Goal: Task Accomplishment & Management: Use online tool/utility

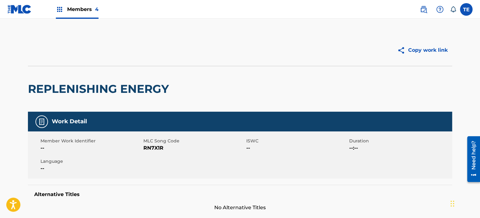
click at [51, 8] on div "Members 4" at bounding box center [53, 9] width 91 height 19
click at [59, 9] on img at bounding box center [60, 10] width 8 height 8
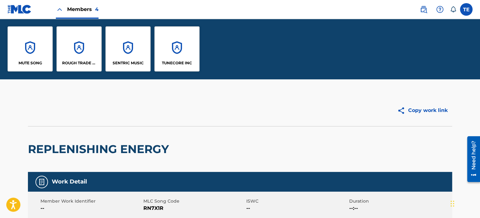
click at [121, 53] on div "SENTRIC MUSIC" at bounding box center [127, 48] width 45 height 45
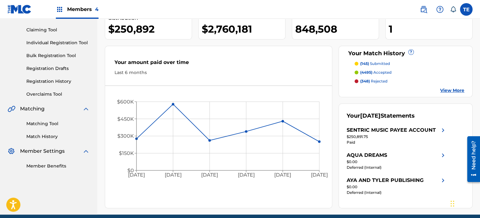
scroll to position [63, 0]
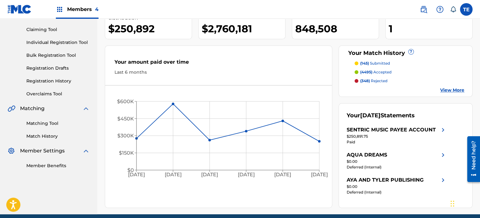
click at [44, 121] on link "Matching Tool" at bounding box center [57, 123] width 63 height 7
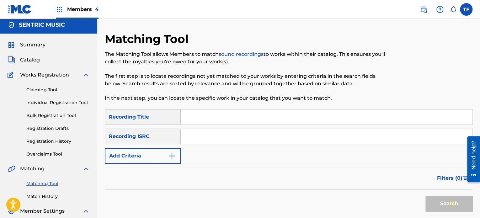
scroll to position [1, 0]
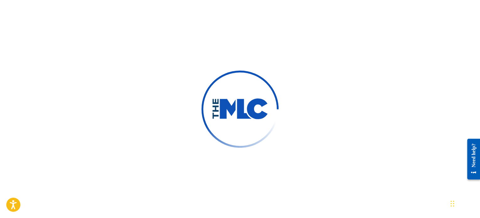
click at [147, 32] on div at bounding box center [240, 109] width 480 height 218
click at [363, 57] on div at bounding box center [240, 109] width 480 height 218
click at [252, 23] on div at bounding box center [240, 109] width 480 height 218
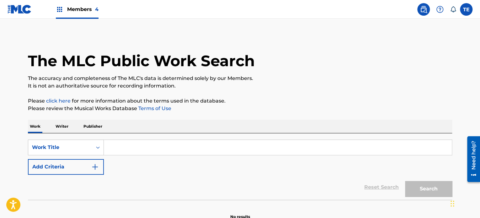
click at [252, 85] on p "It is not an authoritative source for recording information." at bounding box center [240, 86] width 424 height 8
click at [77, 10] on span "Members 4" at bounding box center [82, 9] width 31 height 7
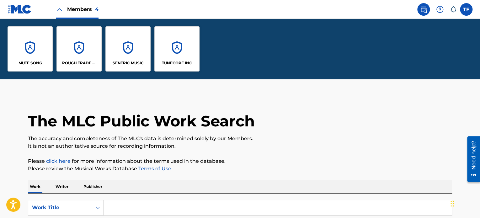
click at [116, 53] on div "SENTRIC MUSIC" at bounding box center [127, 48] width 45 height 45
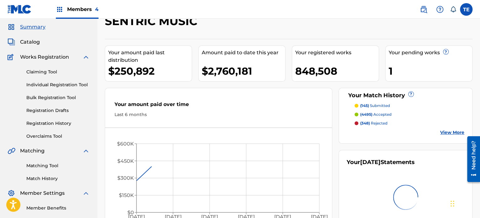
scroll to position [31, 0]
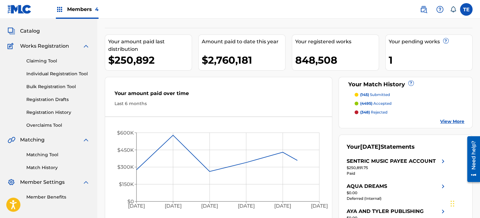
click at [48, 155] on link "Matching Tool" at bounding box center [57, 154] width 63 height 7
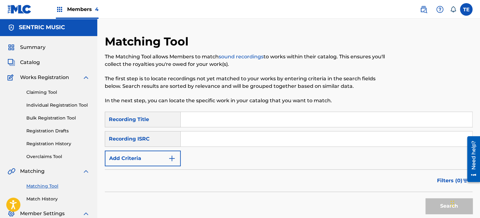
click at [199, 122] on input "Search Form" at bounding box center [326, 119] width 291 height 15
paste input "Restful Choir"
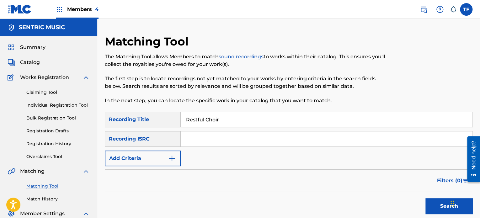
type input "Restful Choir"
click at [148, 154] on button "Add Criteria" at bounding box center [143, 159] width 76 height 16
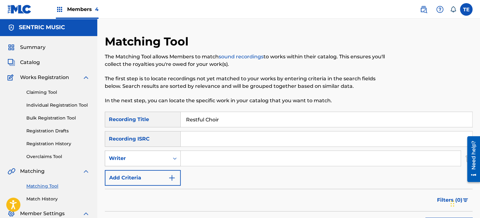
click at [137, 151] on div "Writer" at bounding box center [143, 159] width 76 height 16
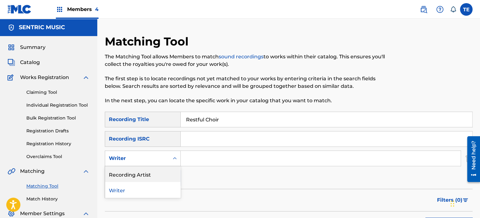
click at [130, 173] on div "Recording Artist" at bounding box center [142, 174] width 75 height 16
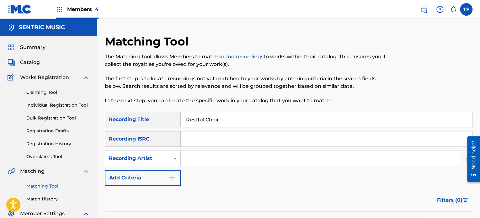
click at [204, 159] on input "Search Form" at bounding box center [321, 158] width 280 height 15
paste input "Rola Young"
type input "Rola Young"
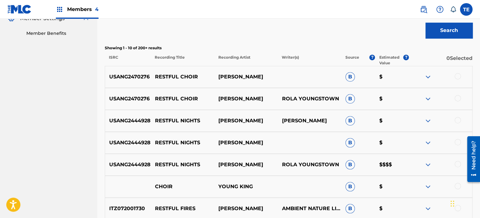
scroll to position [188, 0]
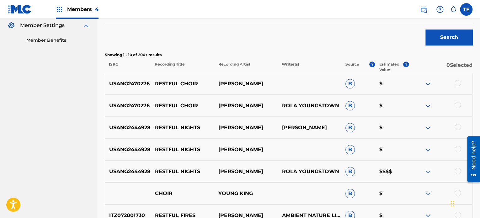
click at [460, 82] on div at bounding box center [457, 83] width 6 height 6
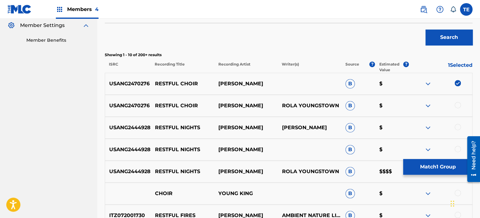
click at [458, 106] on div at bounding box center [457, 105] width 6 height 6
click at [459, 128] on div at bounding box center [457, 127] width 6 height 6
click at [458, 147] on div at bounding box center [457, 149] width 6 height 6
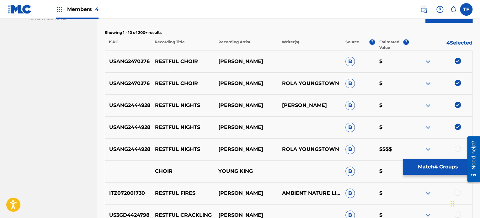
scroll to position [251, 0]
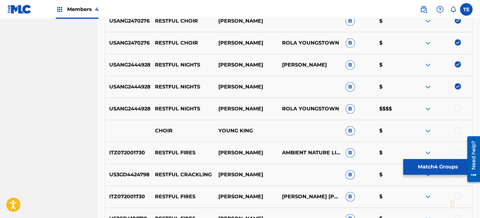
click at [457, 106] on div at bounding box center [457, 108] width 6 height 6
click at [413, 168] on button "Match 5 Groups" at bounding box center [437, 167] width 69 height 16
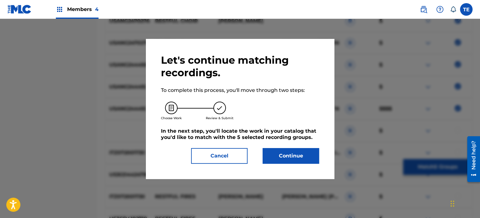
drag, startPoint x: 231, startPoint y: 152, endPoint x: 223, endPoint y: 152, distance: 8.2
click at [231, 152] on button "Cancel" at bounding box center [219, 156] width 56 height 16
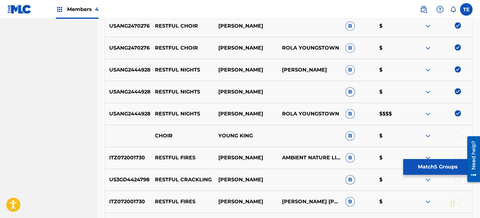
scroll to position [219, 0]
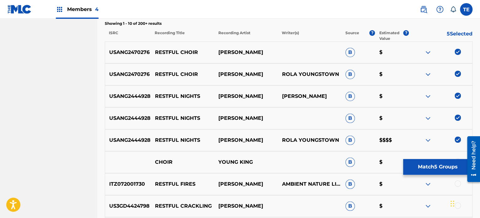
click at [457, 93] on img at bounding box center [457, 96] width 6 height 6
click at [458, 116] on img at bounding box center [457, 117] width 6 height 6
click at [456, 140] on img at bounding box center [457, 139] width 6 height 6
click at [424, 167] on button "Match 2 Groups" at bounding box center [437, 167] width 69 height 16
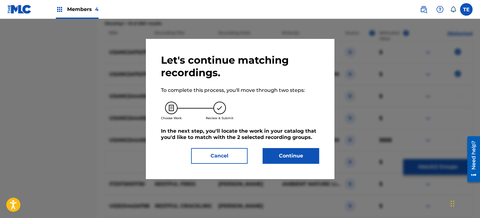
click at [283, 152] on button "Continue" at bounding box center [290, 156] width 56 height 16
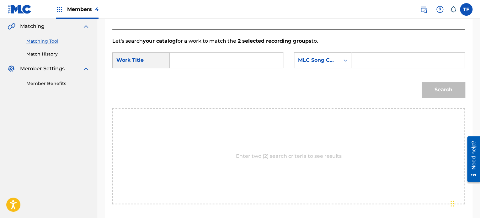
scroll to position [74, 0]
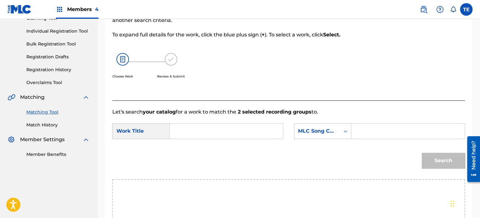
click at [234, 124] on input "Search Form" at bounding box center [226, 131] width 103 height 15
click at [252, 129] on input "Search Form" at bounding box center [226, 131] width 103 height 15
click at [210, 126] on input "Search Form" at bounding box center [226, 131] width 103 height 15
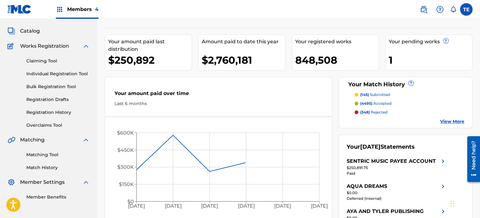
scroll to position [88, 0]
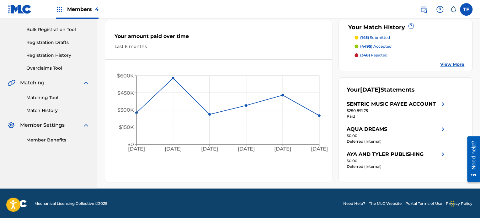
click at [60, 101] on div "Matching Tool Match History" at bounding box center [49, 100] width 82 height 27
click at [60, 99] on link "Matching Tool" at bounding box center [57, 97] width 63 height 7
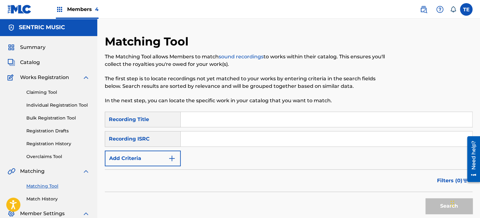
click at [202, 122] on input "Search Form" at bounding box center [326, 119] width 291 height 15
type input "Restful Choir"
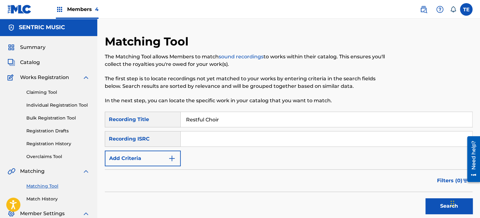
click at [153, 154] on button "Add Criteria" at bounding box center [143, 159] width 76 height 16
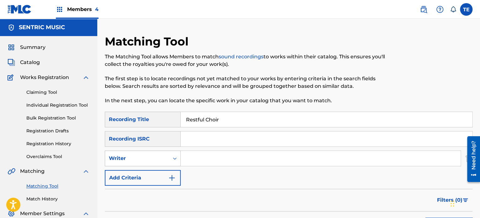
click at [153, 160] on div "Writer" at bounding box center [137, 159] width 56 height 8
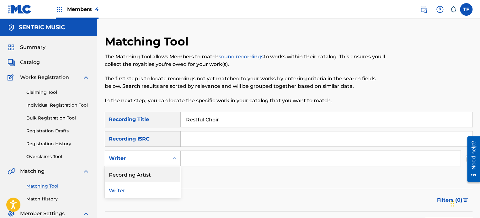
click at [155, 177] on div "Recording Artist" at bounding box center [142, 174] width 75 height 16
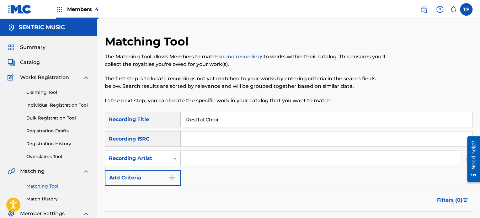
click at [210, 158] on input "Search Form" at bounding box center [321, 158] width 280 height 15
type input "Rola Young"
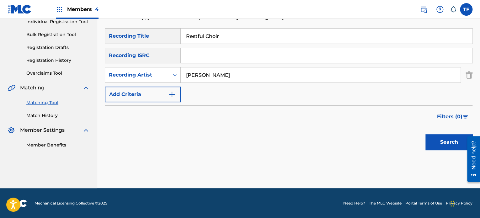
click at [447, 145] on button "Search" at bounding box center [448, 142] width 47 height 16
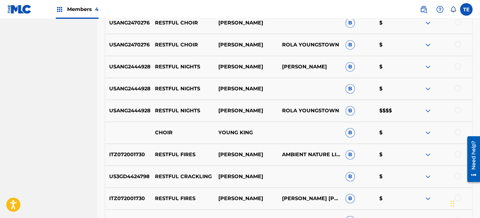
scroll to position [186, 0]
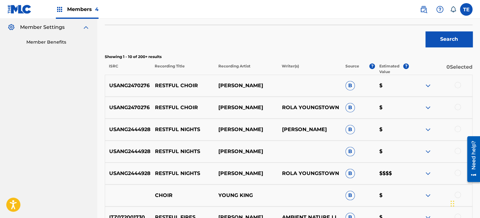
click at [458, 82] on div at bounding box center [457, 85] width 6 height 6
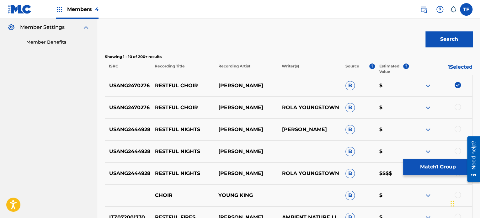
click at [465, 107] on div at bounding box center [440, 108] width 63 height 8
click at [459, 106] on div at bounding box center [457, 107] width 6 height 6
click at [187, 84] on p "RESTFUL CHOIR" at bounding box center [182, 86] width 63 height 8
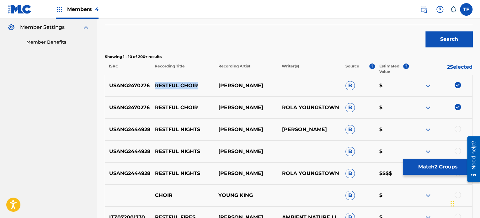
copy p "RESTFUL CHOIR"
click at [441, 159] on button "Match 2 Groups" at bounding box center [437, 167] width 69 height 16
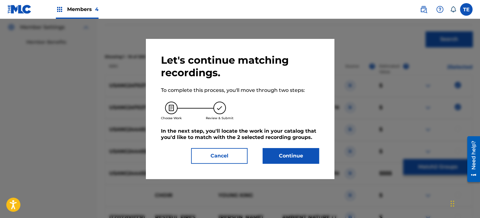
click at [305, 148] on button "Continue" at bounding box center [290, 156] width 56 height 16
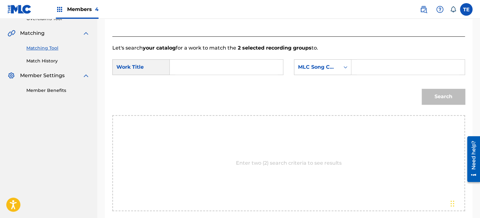
scroll to position [92, 0]
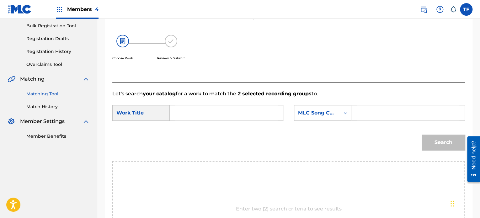
click at [202, 110] on input "Search Form" at bounding box center [226, 112] width 103 height 15
paste input "RESTFUL CHOIR"
type input "RESTFUL CHOIR"
drag, startPoint x: 373, startPoint y: 114, endPoint x: 370, endPoint y: 101, distance: 13.0
click at [373, 114] on input "Search Form" at bounding box center [408, 112] width 103 height 15
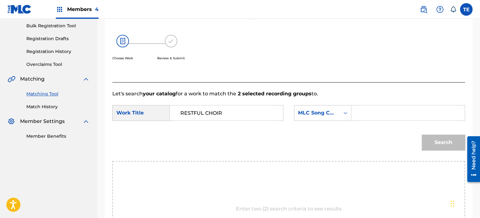
click at [381, 114] on input "Search Form" at bounding box center [408, 112] width 103 height 15
paste input "RN7I39"
type input "RN7I39"
click at [438, 139] on button "Search" at bounding box center [442, 143] width 43 height 16
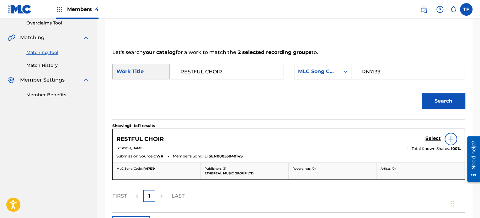
scroll to position [181, 0]
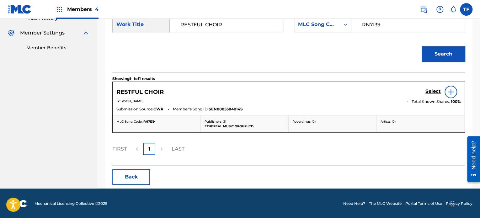
click at [428, 91] on h5 "Select" at bounding box center [432, 91] width 15 height 6
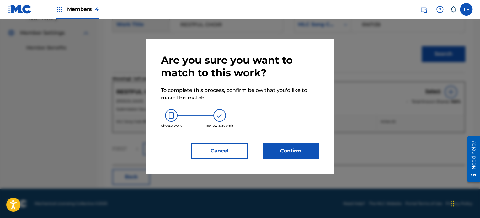
click at [281, 144] on button "Confirm" at bounding box center [290, 151] width 56 height 16
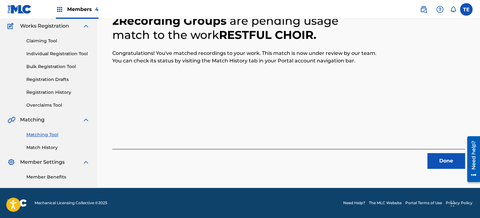
scroll to position [51, 0]
click at [444, 158] on button "Done" at bounding box center [446, 161] width 38 height 16
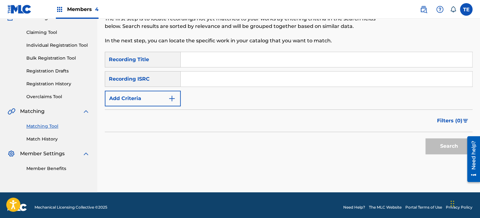
scroll to position [64, 0]
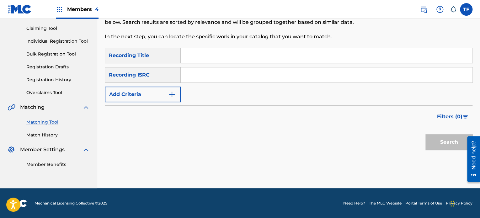
click at [209, 49] on input "Search Form" at bounding box center [326, 55] width 291 height 15
click at [211, 55] on input "Search Form" at bounding box center [326, 55] width 291 height 15
paste input "Restful Nights"
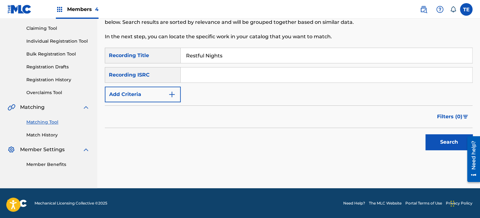
type input "Restful Nights"
click at [225, 99] on div "SearchWithCriteria1097b7f5-52ba-4681-aee7-b3887c83ae3f Recording Title Restful …" at bounding box center [289, 75] width 368 height 55
click at [214, 65] on div "SearchWithCriteria1097b7f5-52ba-4681-aee7-b3887c83ae3f Recording Title Restful …" at bounding box center [289, 75] width 368 height 55
click at [144, 88] on button "Add Criteria" at bounding box center [143, 95] width 76 height 16
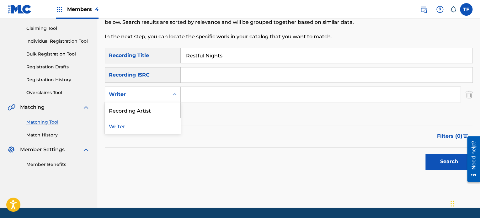
click at [152, 95] on div "Writer" at bounding box center [137, 95] width 56 height 8
click at [153, 109] on div "Recording Artist" at bounding box center [142, 110] width 75 height 16
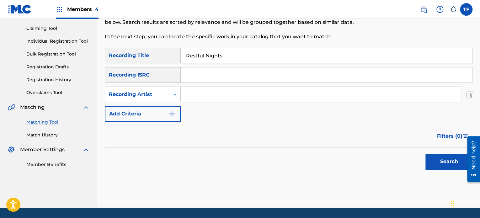
click at [219, 99] on input "Search Form" at bounding box center [321, 94] width 280 height 15
paste input "Rola Young"
type input "Rola Young"
click at [455, 161] on button "Search" at bounding box center [448, 162] width 47 height 16
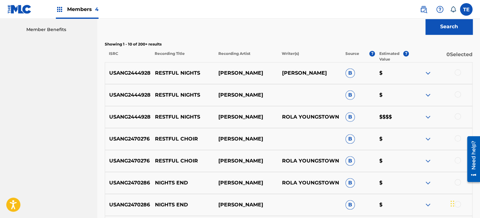
scroll to position [189, 0]
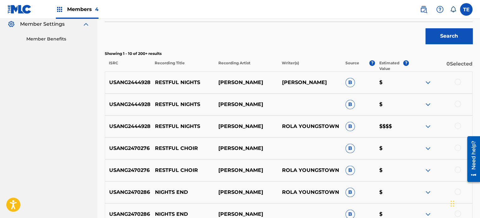
click at [457, 82] on div at bounding box center [457, 82] width 6 height 6
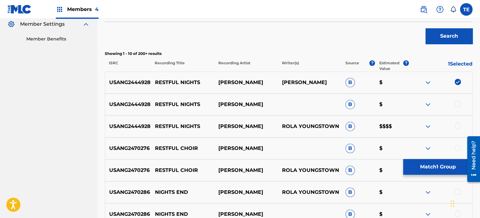
drag, startPoint x: 458, startPoint y: 102, endPoint x: 459, endPoint y: 116, distance: 13.8
click at [458, 103] on div at bounding box center [457, 104] width 6 height 6
click at [459, 124] on div at bounding box center [457, 126] width 6 height 6
click at [442, 161] on button "Match 3 Groups" at bounding box center [437, 167] width 69 height 16
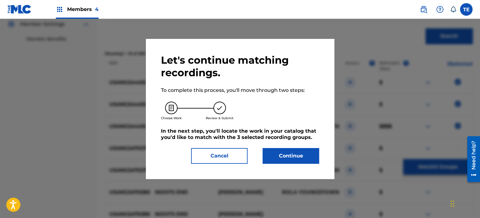
click at [279, 154] on button "Continue" at bounding box center [290, 156] width 56 height 16
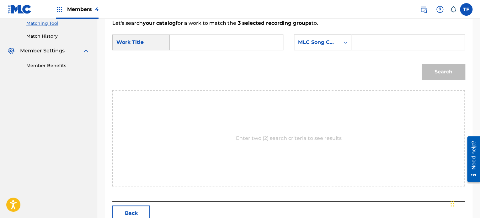
scroll to position [95, 0]
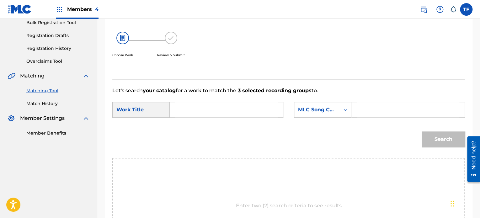
click at [192, 107] on input "Search Form" at bounding box center [226, 109] width 103 height 15
paste input "Restful Nights"
type input "Restful Nights"
drag, startPoint x: 381, startPoint y: 101, endPoint x: 364, endPoint y: 111, distance: 19.8
paste input "RN7X7D"
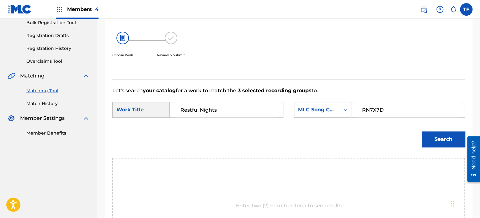
type input "RN7X7D"
click at [436, 136] on button "Search" at bounding box center [442, 139] width 43 height 16
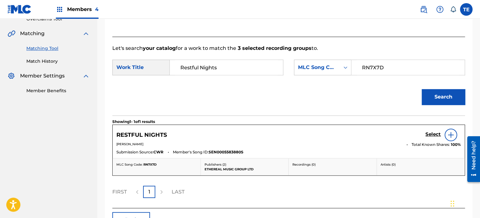
scroll to position [181, 0]
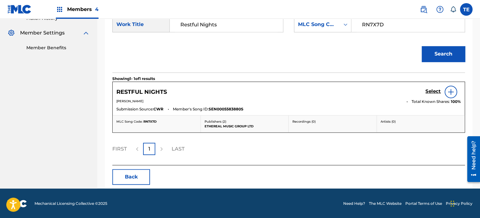
click at [429, 90] on h5 "Select" at bounding box center [432, 91] width 15 height 6
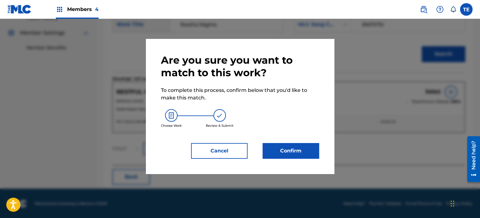
click at [309, 146] on button "Confirm" at bounding box center [290, 151] width 56 height 16
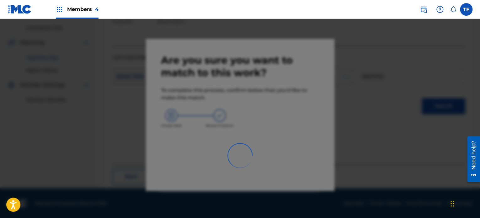
scroll to position [51, 0]
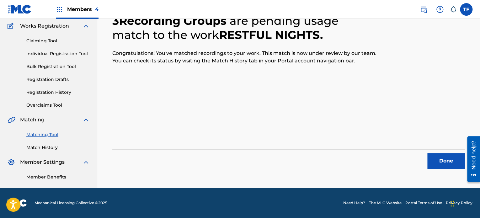
click at [451, 166] on button "Done" at bounding box center [446, 161] width 38 height 16
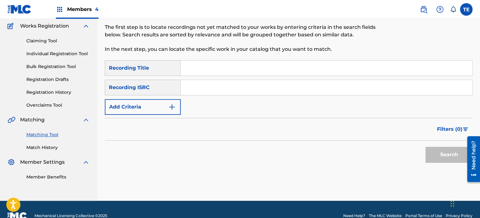
drag, startPoint x: 197, startPoint y: 70, endPoint x: 200, endPoint y: 71, distance: 3.2
click at [200, 71] on input "Search Form" at bounding box center [326, 68] width 291 height 15
paste input "Restoration"
type input "Restoration"
click at [157, 106] on button "Add Criteria" at bounding box center [143, 107] width 76 height 16
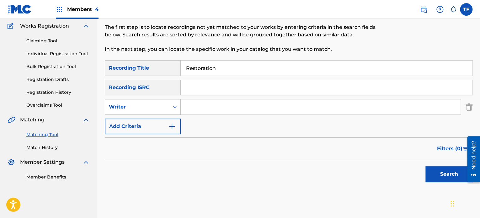
drag, startPoint x: 154, startPoint y: 108, endPoint x: 149, endPoint y: 113, distance: 6.7
click at [153, 108] on div "Writer" at bounding box center [137, 107] width 56 height 8
click at [142, 130] on div "Recording Artist" at bounding box center [142, 123] width 75 height 16
click at [195, 108] on input "Search Form" at bounding box center [321, 106] width 280 height 15
paste input "Dan Kraus"
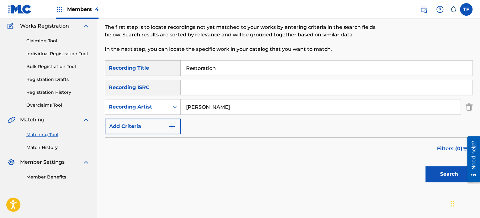
type input "Dan Kraus"
click at [443, 172] on button "Search" at bounding box center [448, 174] width 47 height 16
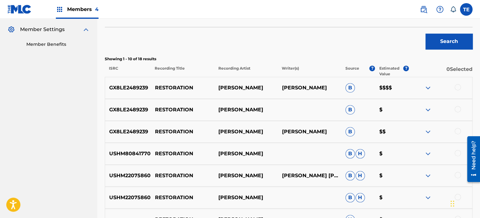
scroll to position [177, 0]
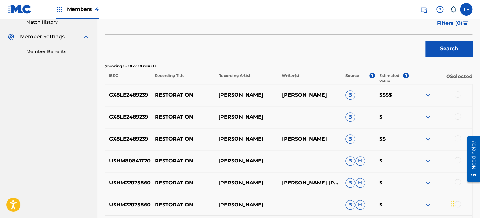
click at [458, 94] on div at bounding box center [457, 94] width 6 height 6
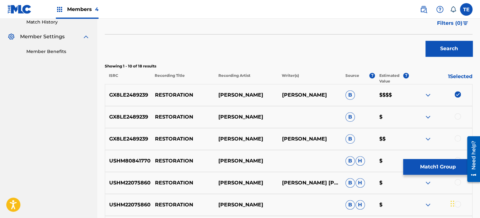
click at [457, 117] on div at bounding box center [457, 116] width 6 height 6
click at [455, 135] on div at bounding box center [457, 138] width 6 height 6
click at [162, 100] on div "GX8LE2489239 RESTORATION DAN KRAUS DANIEL KRAUS B $$$$" at bounding box center [289, 95] width 368 height 22
click at [164, 93] on p "RESTORATION" at bounding box center [182, 95] width 63 height 8
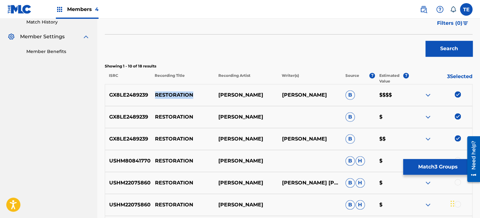
click at [164, 93] on p "RESTORATION" at bounding box center [182, 95] width 63 height 8
copy p "RESTORATION"
click at [425, 161] on button "Match 3 Groups" at bounding box center [437, 167] width 69 height 16
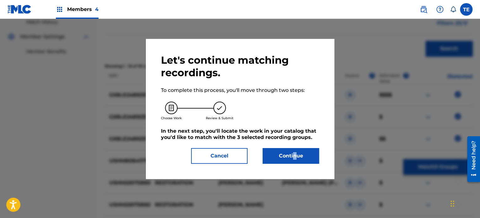
click at [294, 145] on div "Let's continue matching recordings. To complete this process, you'll move throu…" at bounding box center [240, 109] width 158 height 110
click at [291, 152] on button "Continue" at bounding box center [290, 156] width 56 height 16
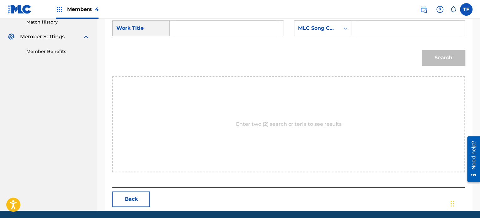
click at [172, 27] on div "Search Form" at bounding box center [227, 28] width 114 height 16
click at [185, 26] on input "Search Form" at bounding box center [226, 28] width 103 height 15
paste input "RESTORATION"
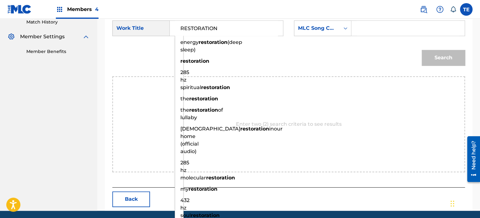
type input "RESTORATION"
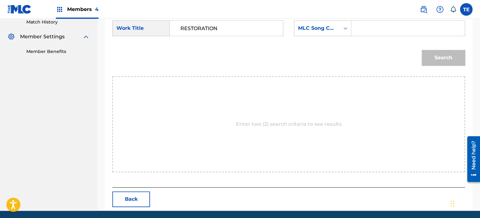
click at [393, 24] on input "Search Form" at bounding box center [408, 28] width 103 height 15
paste input "RO7CGB"
type input "RO7CGB"
click at [433, 50] on button "Search" at bounding box center [442, 58] width 43 height 16
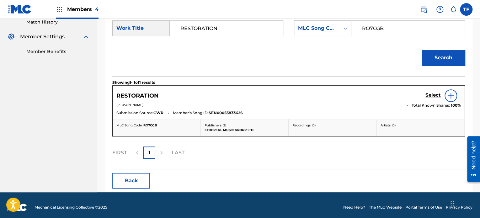
click at [432, 92] on h5 "Select" at bounding box center [432, 95] width 15 height 6
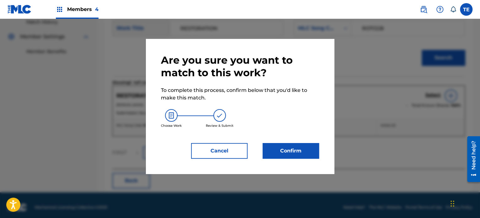
click at [292, 145] on button "Confirm" at bounding box center [290, 151] width 56 height 16
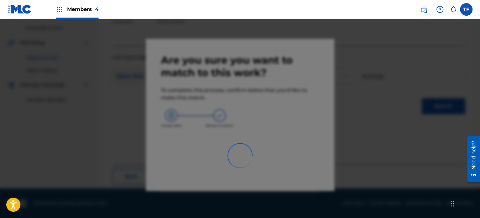
scroll to position [51, 0]
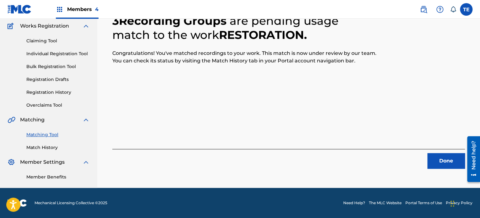
click at [459, 156] on button "Done" at bounding box center [446, 161] width 38 height 16
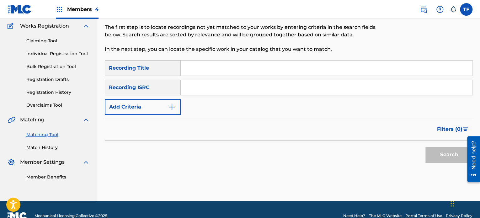
click at [220, 71] on input "Search Form" at bounding box center [326, 68] width 291 height 15
paste input "Returning to Baseline"
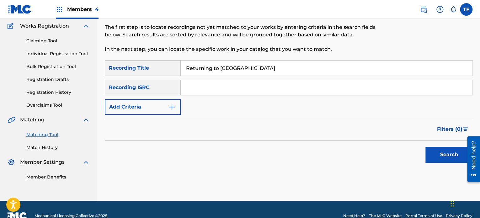
type input "Returning to Baseline"
click at [169, 100] on button "Add Criteria" at bounding box center [143, 107] width 76 height 16
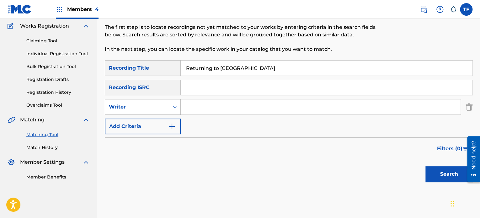
click at [161, 109] on div "Writer" at bounding box center [137, 107] width 56 height 8
click at [160, 124] on div "Recording Artist" at bounding box center [142, 123] width 75 height 16
click at [208, 110] on input "Search Form" at bounding box center [321, 106] width 280 height 15
paste input "Rola Young"
type input "Rola Young"
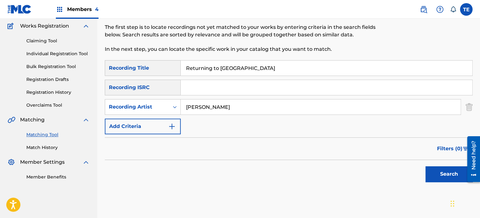
click at [445, 177] on button "Search" at bounding box center [448, 174] width 47 height 16
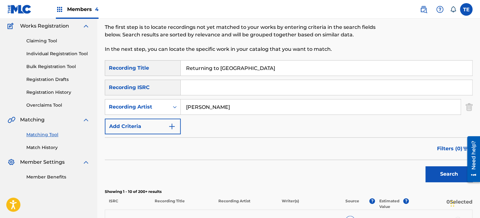
scroll to position [177, 0]
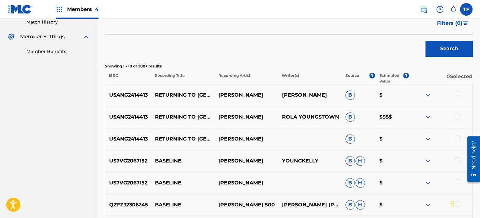
click at [454, 93] on div at bounding box center [457, 94] width 6 height 6
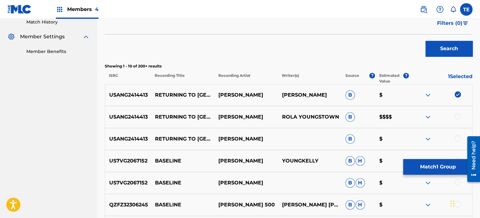
click at [457, 114] on div at bounding box center [457, 116] width 6 height 6
click at [459, 139] on div at bounding box center [457, 138] width 6 height 6
click at [179, 95] on p "RETURNING TO BASELINE" at bounding box center [182, 95] width 63 height 8
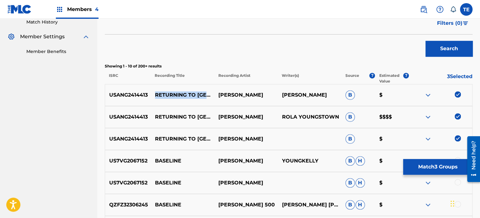
copy p "RETURNING TO BASELINE"
click at [428, 174] on button "Match 3 Groups" at bounding box center [437, 167] width 69 height 16
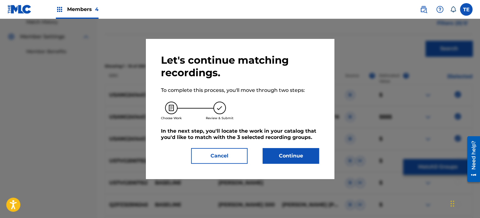
click at [271, 163] on button "Continue" at bounding box center [290, 156] width 56 height 16
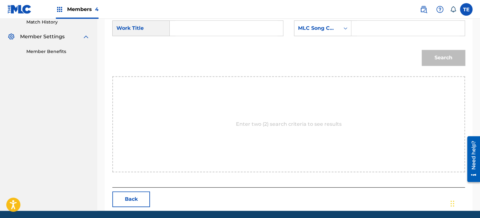
click at [182, 31] on input "Search Form" at bounding box center [226, 28] width 103 height 15
paste input "RETURNING TO BASELINE"
type input "RETURNING TO BASELINE"
click at [389, 24] on input "Search Form" at bounding box center [408, 28] width 103 height 15
paste input "RO7CP9"
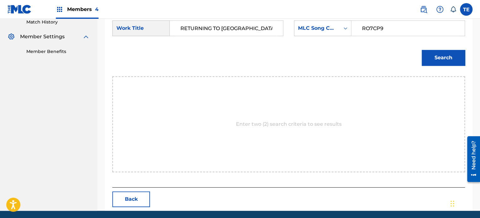
type input "RO7CP9"
click at [442, 56] on button "Search" at bounding box center [442, 58] width 43 height 16
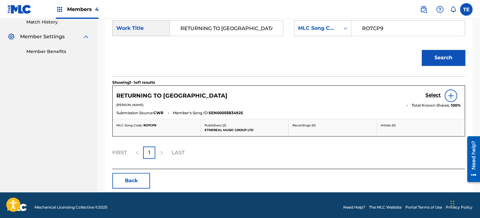
click at [438, 95] on h5 "Select" at bounding box center [432, 95] width 15 height 6
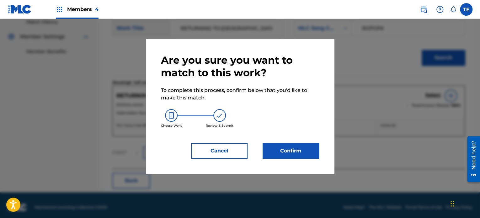
click at [293, 149] on button "Confirm" at bounding box center [290, 151] width 56 height 16
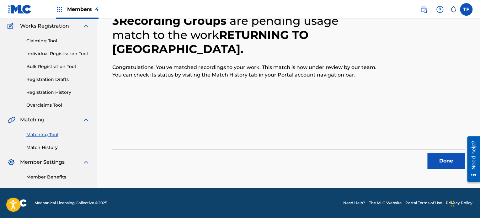
scroll to position [51, 0]
click at [429, 158] on button "Done" at bounding box center [446, 161] width 38 height 16
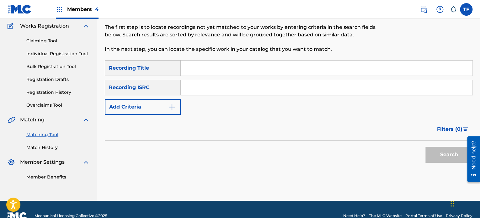
click at [193, 65] on input "Search Form" at bounding box center [326, 68] width 291 height 15
drag, startPoint x: 210, startPoint y: 75, endPoint x: 205, endPoint y: 65, distance: 10.7
click at [210, 75] on input "Search Form" at bounding box center [326, 68] width 291 height 15
paste input "Rifts"
type input "Rifts"
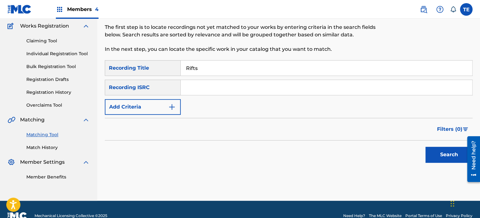
click at [144, 104] on button "Add Criteria" at bounding box center [143, 107] width 76 height 16
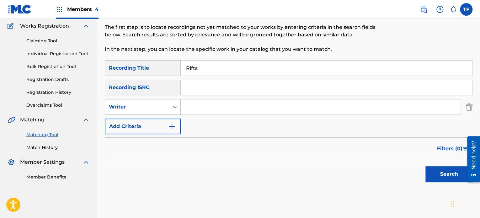
drag, startPoint x: 149, startPoint y: 104, endPoint x: 151, endPoint y: 114, distance: 9.5
click at [150, 104] on div "Writer" at bounding box center [137, 107] width 56 height 8
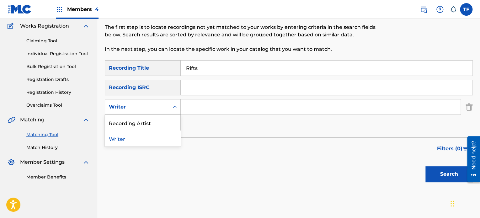
click at [144, 123] on div "Recording Artist" at bounding box center [142, 123] width 75 height 16
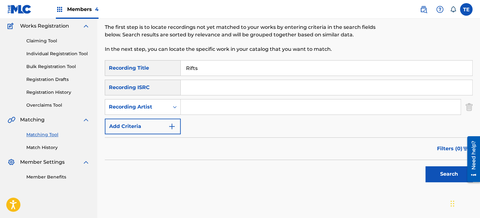
click at [210, 103] on input "Search Form" at bounding box center [321, 106] width 280 height 15
drag, startPoint x: 210, startPoint y: 103, endPoint x: 206, endPoint y: 108, distance: 6.2
paste input "Friede"
type input "Friede"
click at [453, 176] on button "Search" at bounding box center [448, 174] width 47 height 16
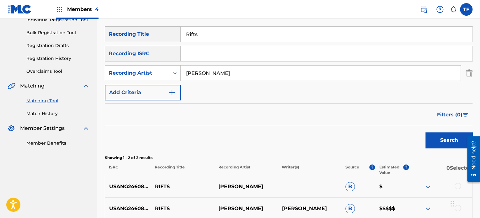
scroll to position [148, 0]
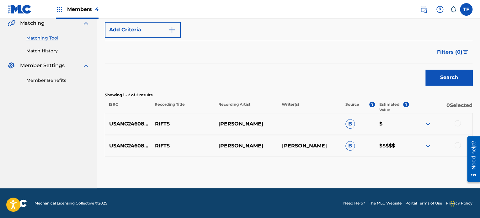
click at [454, 122] on div at bounding box center [440, 124] width 63 height 8
click at [458, 125] on div at bounding box center [457, 123] width 6 height 6
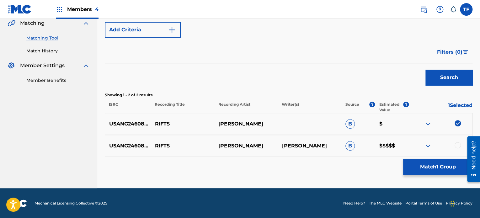
click at [457, 145] on div at bounding box center [457, 145] width 6 height 6
click at [163, 124] on p "RIFTS" at bounding box center [182, 124] width 63 height 8
copy p "RIFTS"
click at [459, 167] on button "Match 2 Groups" at bounding box center [437, 167] width 69 height 16
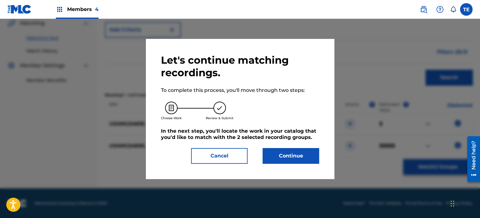
click at [311, 153] on button "Continue" at bounding box center [290, 156] width 56 height 16
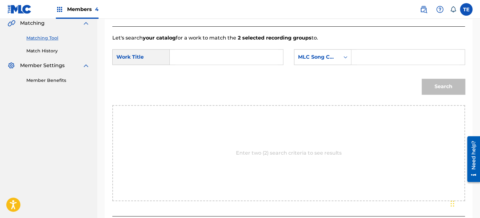
click at [226, 61] on input "Search Form" at bounding box center [226, 57] width 103 height 15
paste input "RIFTS"
type input "RIFTS"
click at [359, 58] on input "Search Form" at bounding box center [408, 57] width 103 height 15
paste input "RN7X1G"
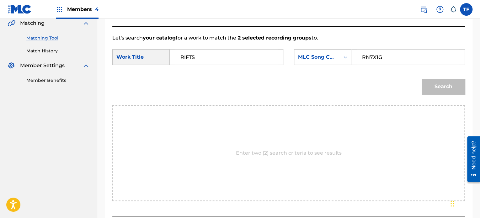
type input "RN7X1G"
click at [380, 139] on div "Enter two (2) search criteria to see results" at bounding box center [288, 153] width 352 height 96
click at [430, 87] on button "Search" at bounding box center [442, 87] width 43 height 16
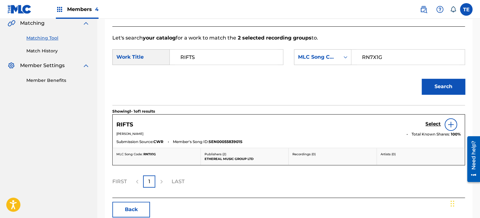
click at [426, 122] on h5 "Select" at bounding box center [432, 124] width 15 height 6
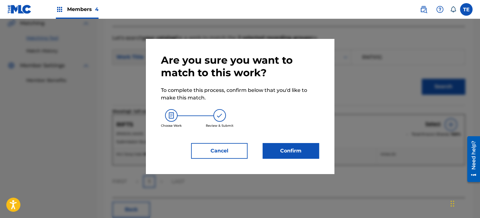
click at [293, 146] on button "Confirm" at bounding box center [290, 151] width 56 height 16
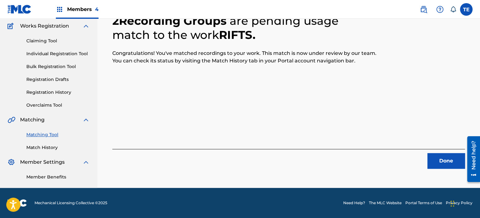
scroll to position [51, 0]
click at [446, 160] on button "Done" at bounding box center [446, 161] width 38 height 16
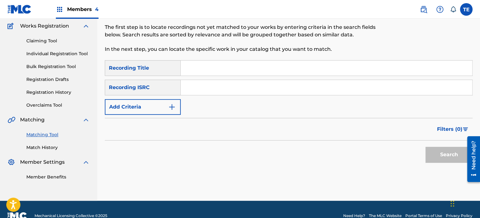
click at [219, 67] on input "Search Form" at bounding box center [326, 68] width 291 height 15
paste input "Ripples of the Mind"
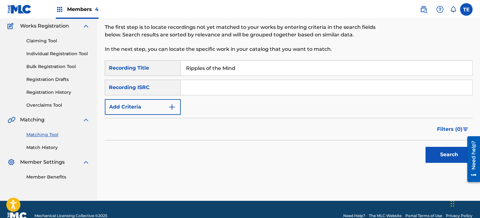
type input "Ripples of the Mind"
click at [146, 92] on div "Recording ISRC" at bounding box center [143, 88] width 76 height 16
click at [149, 100] on button "Add Criteria" at bounding box center [143, 107] width 76 height 16
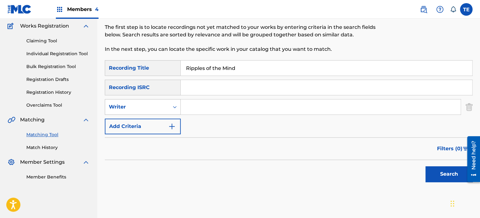
click at [150, 113] on div "Writer" at bounding box center [143, 107] width 76 height 16
click at [142, 126] on div "Recording Artist" at bounding box center [142, 123] width 75 height 16
click at [227, 112] on input "Search Form" at bounding box center [321, 106] width 280 height 15
paste input "Rola Young"
type input "Rola Young"
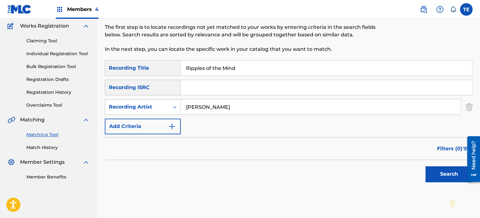
click at [449, 173] on button "Search" at bounding box center [448, 174] width 47 height 16
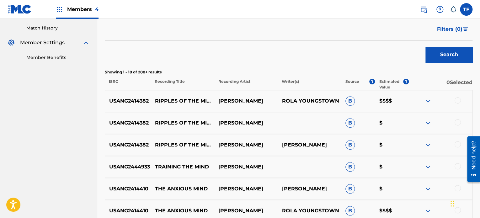
scroll to position [208, 0]
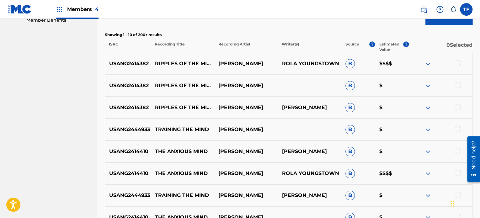
click at [454, 64] on div at bounding box center [457, 63] width 6 height 6
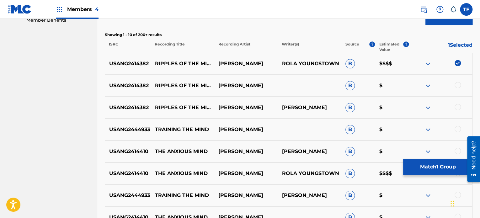
click at [454, 85] on div at bounding box center [457, 85] width 6 height 6
click at [457, 108] on div at bounding box center [457, 107] width 6 height 6
click at [180, 64] on p "RIPPLES OF THE MIND" at bounding box center [182, 64] width 63 height 8
click at [179, 63] on p "RIPPLES OF THE MIND" at bounding box center [182, 64] width 63 height 8
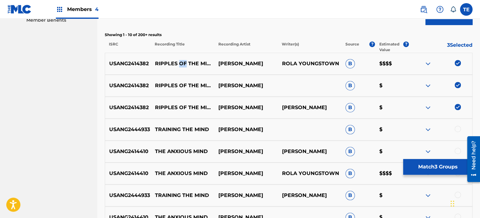
click at [179, 63] on p "RIPPLES OF THE MIND" at bounding box center [182, 64] width 63 height 8
copy p "RIPPLES OF THE MIND"
click at [433, 170] on button "Match 3 Groups" at bounding box center [437, 167] width 69 height 16
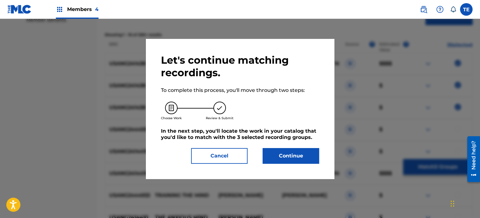
click at [306, 154] on button "Continue" at bounding box center [290, 156] width 56 height 16
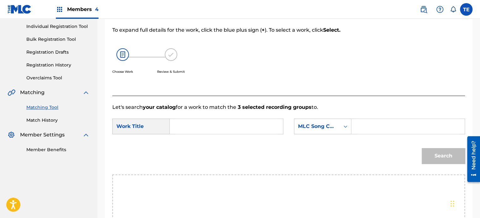
scroll to position [105, 0]
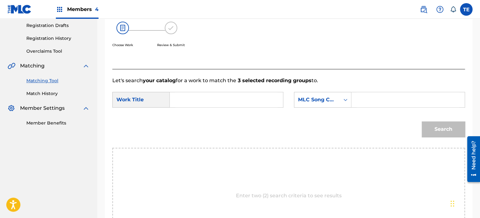
click at [216, 100] on input "Search Form" at bounding box center [226, 99] width 103 height 15
paste input "RIPPLES OF THE MIND"
type input "RIPPLES OF THE MIND"
click at [364, 99] on input "Search Form" at bounding box center [408, 99] width 103 height 15
paste input "RO7J9E"
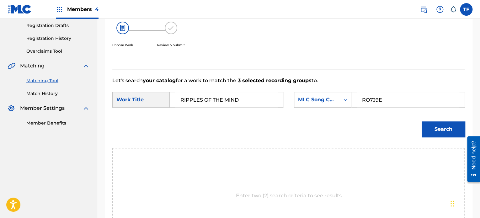
type input "RO7J9E"
click at [428, 126] on button "Search" at bounding box center [442, 129] width 43 height 16
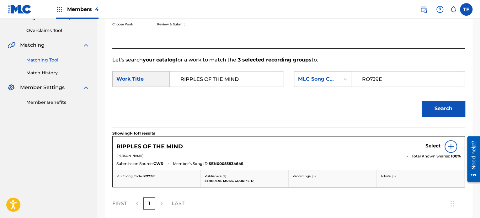
scroll to position [168, 0]
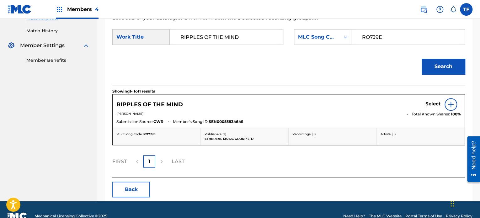
click at [137, 185] on button "Back" at bounding box center [131, 190] width 38 height 16
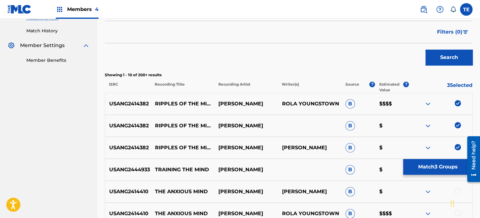
click at [427, 167] on button "Match 3 Groups" at bounding box center [437, 167] width 69 height 16
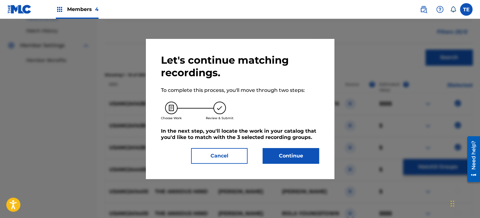
drag, startPoint x: 293, startPoint y: 145, endPoint x: 292, endPoint y: 149, distance: 4.4
click at [293, 144] on div "Let's continue matching recordings. To complete this process, you'll move throu…" at bounding box center [240, 109] width 158 height 110
click at [286, 156] on button "Continue" at bounding box center [290, 156] width 56 height 16
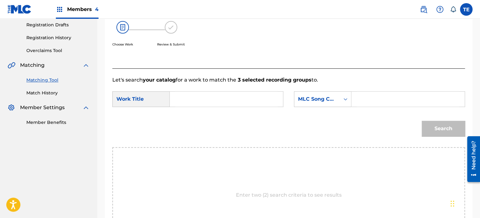
scroll to position [105, 0]
click at [184, 101] on input "Search Form" at bounding box center [226, 99] width 103 height 15
paste input "Ripples of the Mind"
type input "Ripples of the Mind"
paste input "RO7J9E"
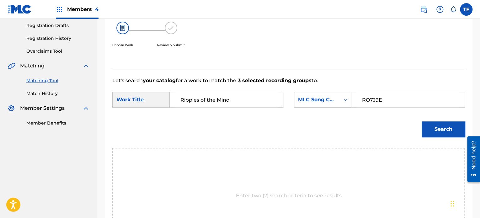
type input "RO7J9E"
click at [438, 130] on button "Search" at bounding box center [442, 129] width 43 height 16
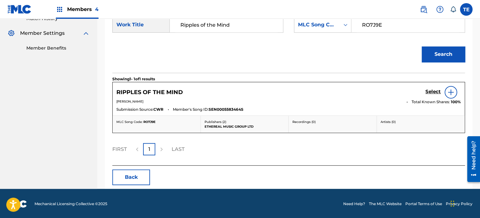
scroll to position [181, 0]
click at [434, 89] on h5 "Select" at bounding box center [432, 91] width 15 height 6
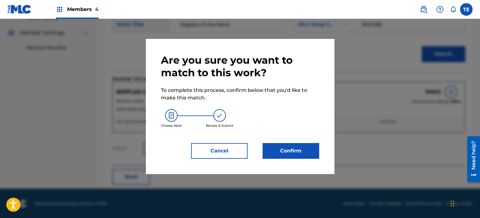
click at [296, 150] on button "Confirm" at bounding box center [290, 151] width 56 height 16
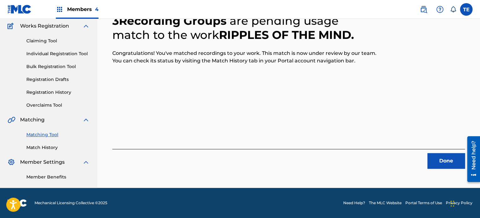
scroll to position [51, 0]
click at [430, 166] on button "Done" at bounding box center [446, 161] width 38 height 16
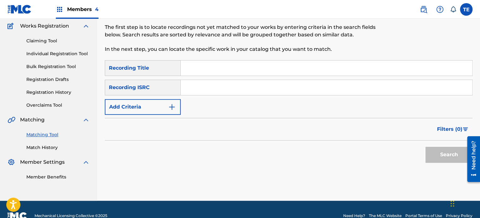
click at [194, 65] on input "Search Form" at bounding box center [326, 68] width 291 height 15
paste input "Ripples of Tranquillity"
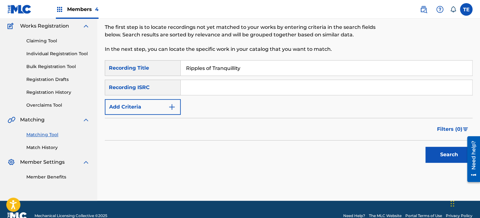
type input "Ripples of Tranquillity"
click at [169, 119] on div "Filters ( 0 )" at bounding box center [289, 129] width 368 height 23
click at [144, 112] on button "Add Criteria" at bounding box center [143, 107] width 76 height 16
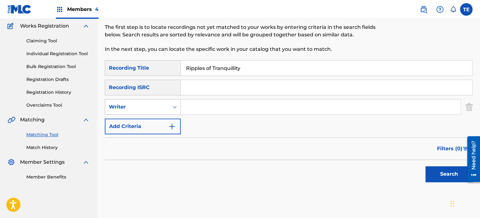
click at [138, 108] on div "Writer" at bounding box center [137, 107] width 56 height 8
click at [136, 122] on div "Recording Artist" at bounding box center [142, 123] width 75 height 16
click at [219, 113] on input "Search Form" at bounding box center [321, 106] width 280 height 15
paste input "Dan Kraus"
type input "Dan Kraus"
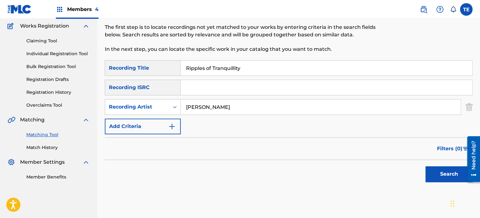
click at [452, 168] on button "Search" at bounding box center [448, 174] width 47 height 16
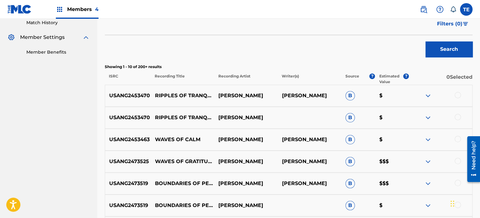
scroll to position [177, 0]
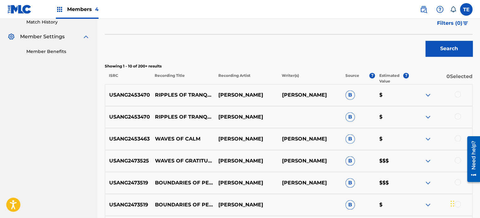
click at [458, 94] on div at bounding box center [457, 94] width 6 height 6
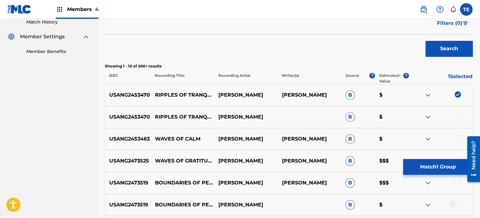
click at [458, 114] on div at bounding box center [457, 116] width 6 height 6
click at [184, 114] on p "RIPPLES OF TRANQUILLITY" at bounding box center [182, 117] width 63 height 8
copy p "RIPPLES OF TRANQUILLITY"
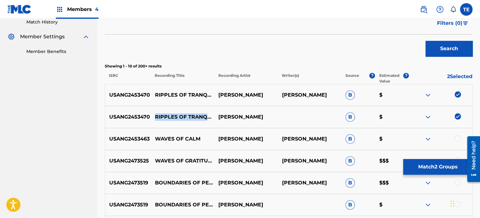
click at [441, 171] on button "Match 2 Groups" at bounding box center [437, 167] width 69 height 16
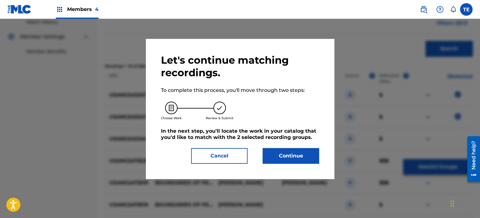
click at [300, 151] on button "Continue" at bounding box center [290, 156] width 56 height 16
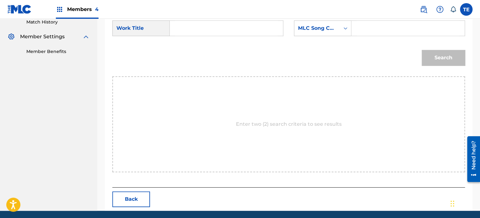
click at [207, 26] on input "Search Form" at bounding box center [226, 28] width 103 height 15
paste input "RIPPLES OF TRANQUILLITY"
type input "RIPPLES OF TRANQUILLITY"
click at [364, 29] on input "Search Form" at bounding box center [408, 28] width 103 height 15
paste input "RO7RF1"
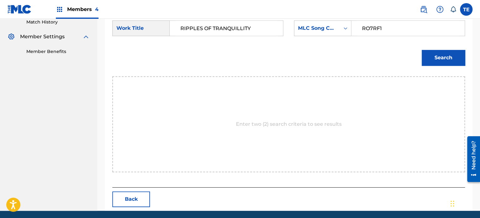
type input "RO7RF1"
click at [439, 58] on button "Search" at bounding box center [442, 58] width 43 height 16
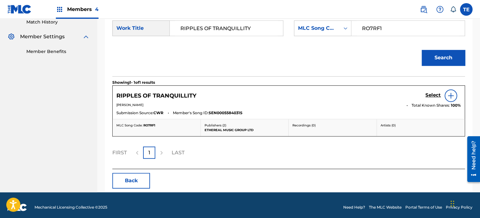
click at [432, 91] on div "Select" at bounding box center [442, 95] width 35 height 13
click at [434, 94] on h5 "Select" at bounding box center [432, 95] width 15 height 6
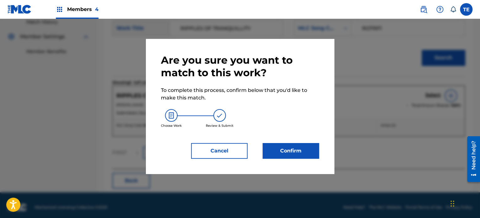
click at [296, 141] on div "Are you sure you want to match to this work? To complete this process, confirm …" at bounding box center [240, 106] width 158 height 105
click at [301, 150] on button "Confirm" at bounding box center [290, 151] width 56 height 16
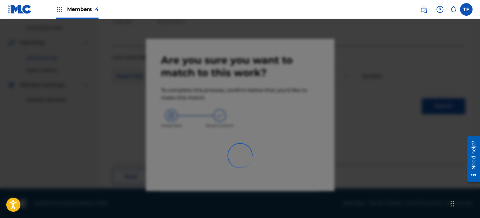
scroll to position [51, 0]
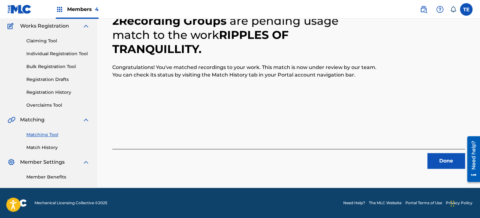
click at [440, 158] on button "Done" at bounding box center [446, 161] width 38 height 16
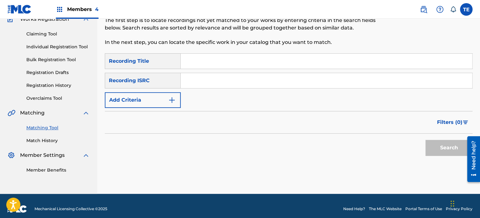
scroll to position [64, 0]
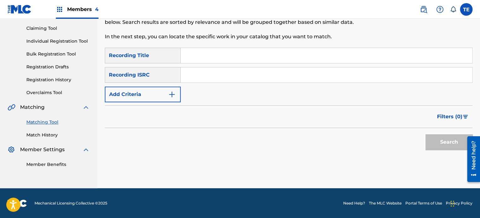
click at [51, 134] on link "Match History" at bounding box center [57, 135] width 63 height 7
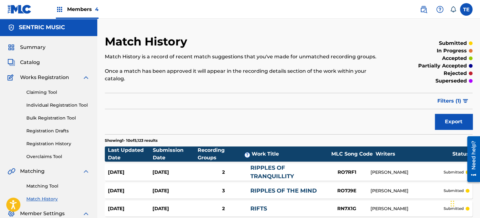
scroll to position [31, 0]
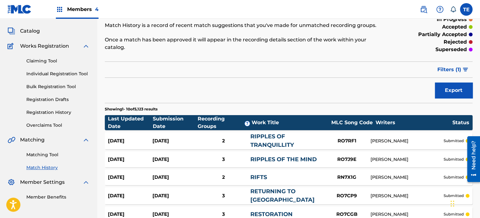
click at [275, 124] on section "Last Updated Date Submission Date Recording Groups ? Work Title MLC Song Code W…" at bounding box center [289, 212] width 368 height 201
click at [276, 133] on link "RIPPLES OF TRANQUILLITY" at bounding box center [272, 140] width 44 height 15
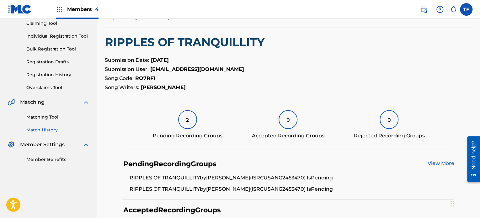
scroll to position [149, 0]
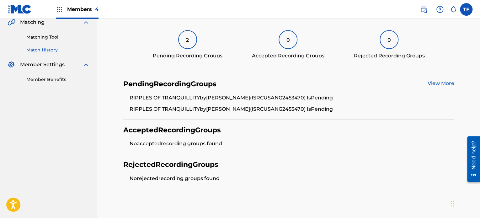
click at [452, 82] on link "View More" at bounding box center [440, 83] width 27 height 6
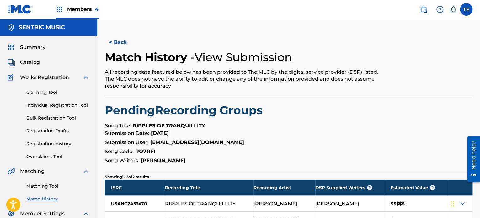
click at [110, 40] on button "< Back" at bounding box center [124, 42] width 38 height 16
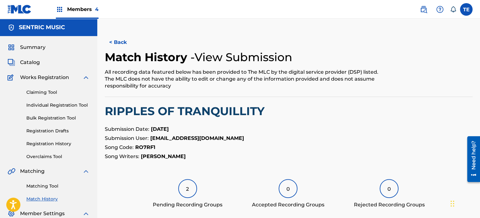
click at [55, 90] on link "Claiming Tool" at bounding box center [57, 92] width 63 height 7
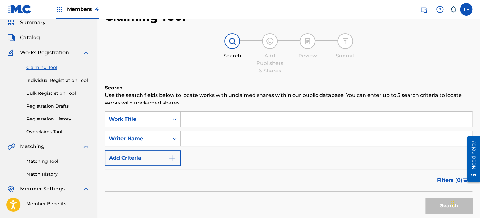
scroll to position [63, 0]
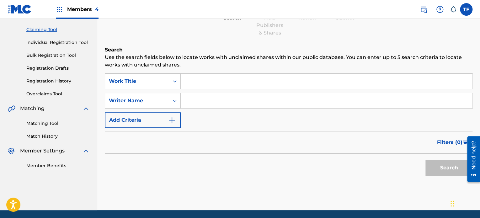
click at [209, 76] on input "Search Form" at bounding box center [326, 81] width 291 height 15
paste input "Rise with the Sun"
type input "Rise with the Sun"
click at [150, 119] on button "Add Criteria" at bounding box center [143, 120] width 76 height 16
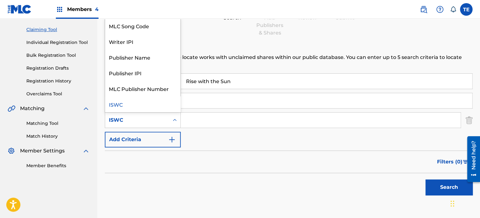
drag, startPoint x: 147, startPoint y: 123, endPoint x: 148, endPoint y: 128, distance: 4.7
click at [148, 123] on div "ISWC" at bounding box center [137, 120] width 56 height 8
drag, startPoint x: 221, startPoint y: 171, endPoint x: 224, endPoint y: 157, distance: 14.1
click at [224, 166] on div "Filters ( 0 )" at bounding box center [289, 162] width 368 height 23
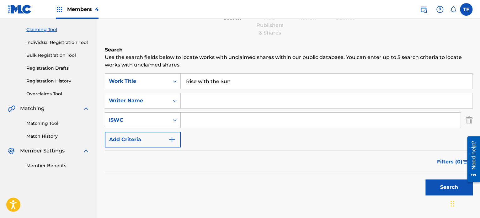
click at [159, 116] on div "ISWC" at bounding box center [137, 120] width 56 height 8
click at [191, 34] on div "Search Add Publishers & Shares Review Submit" at bounding box center [289, 15] width 368 height 41
click at [160, 101] on div "Writer Name" at bounding box center [137, 101] width 56 height 8
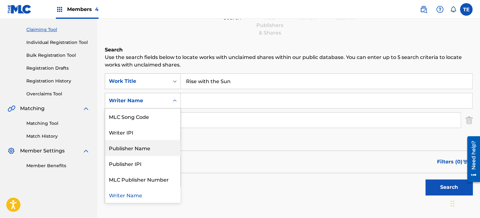
click at [235, 154] on div "Filters ( 0 )" at bounding box center [289, 162] width 368 height 23
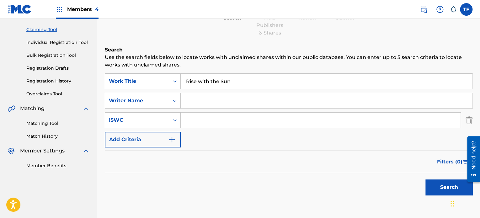
click at [59, 121] on link "Matching Tool" at bounding box center [57, 123] width 63 height 7
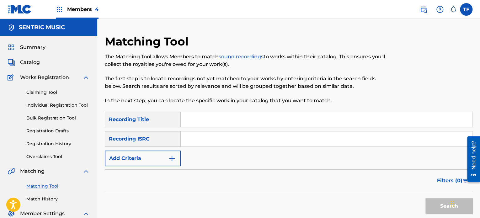
click at [184, 122] on input "Search Form" at bounding box center [326, 119] width 291 height 15
paste input "Rise with the Sun"
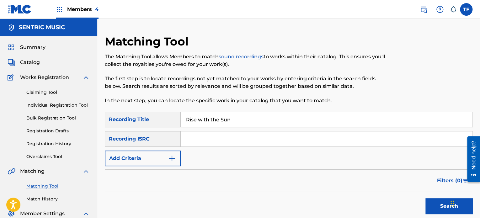
type input "Rise with the Sun"
click at [159, 154] on button "Add Criteria" at bounding box center [143, 159] width 76 height 16
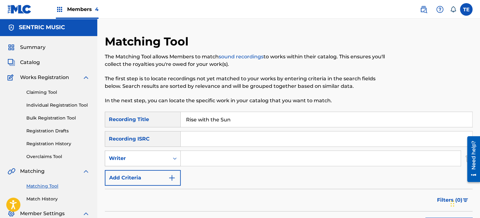
click at [153, 161] on div "Writer" at bounding box center [137, 159] width 56 height 8
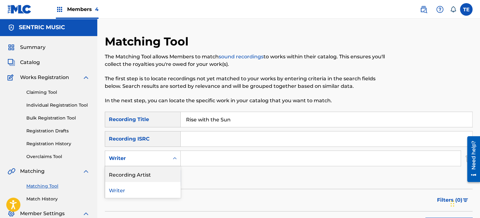
click at [143, 179] on div "Recording Artist" at bounding box center [142, 174] width 75 height 16
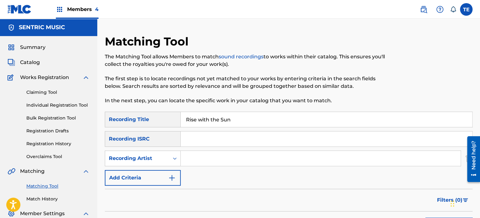
click at [191, 151] on input "Search Form" at bounding box center [321, 158] width 280 height 15
paste input "Rola Young"
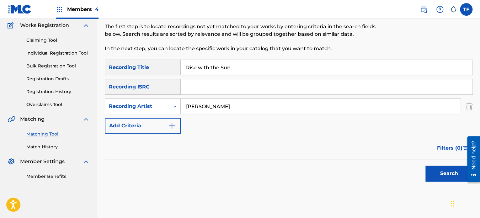
scroll to position [63, 0]
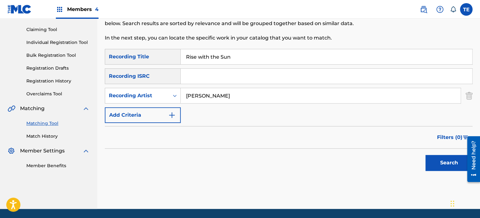
type input "Rola Young"
click at [440, 171] on div "Search" at bounding box center [447, 161] width 50 height 25
click at [442, 149] on div "Search" at bounding box center [447, 161] width 50 height 25
click at [434, 161] on button "Search" at bounding box center [448, 163] width 47 height 16
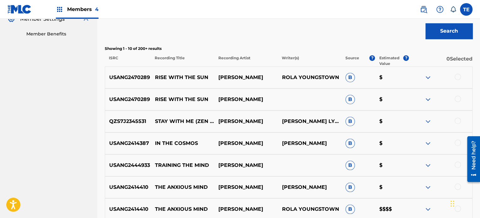
scroll to position [219, 0]
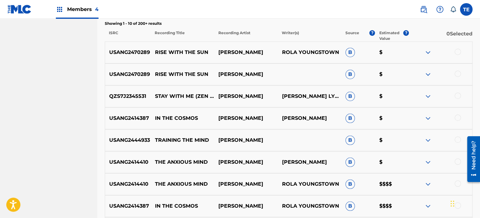
click at [457, 51] on div at bounding box center [457, 52] width 6 height 6
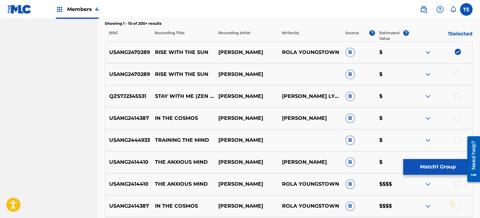
click at [457, 74] on div at bounding box center [457, 74] width 6 height 6
click at [186, 70] on div "USANG2470289 RISE WITH THE SUN ROLA YOUNG B $" at bounding box center [289, 74] width 368 height 22
click at [184, 74] on p "RISE WITH THE SUN" at bounding box center [182, 75] width 63 height 8
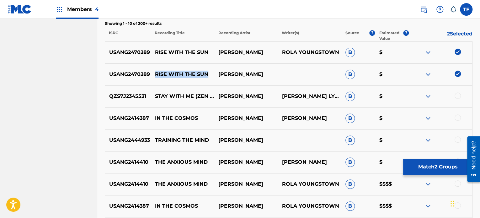
click at [184, 74] on p "RISE WITH THE SUN" at bounding box center [182, 75] width 63 height 8
click at [414, 173] on button "Match 2 Groups" at bounding box center [437, 167] width 69 height 16
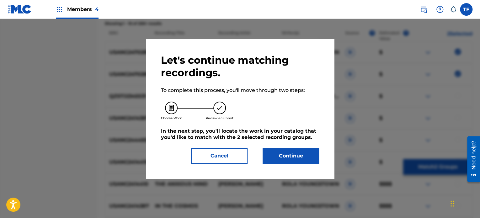
click at [310, 156] on button "Continue" at bounding box center [290, 156] width 56 height 16
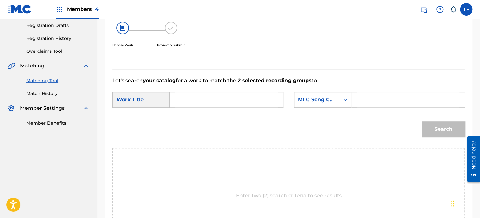
scroll to position [74, 0]
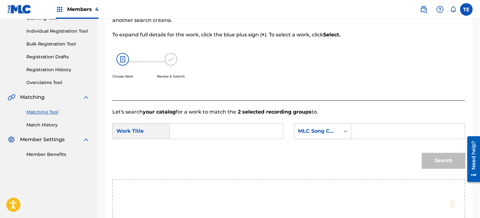
click at [196, 124] on input "Search Form" at bounding box center [226, 131] width 103 height 15
paste input "RISE WITH THE SUN"
type input "RISE WITH THE SUN"
click at [365, 128] on input "Search Form" at bounding box center [408, 131] width 103 height 15
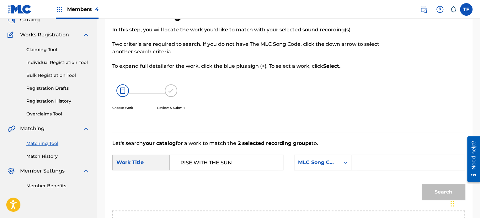
scroll to position [199, 0]
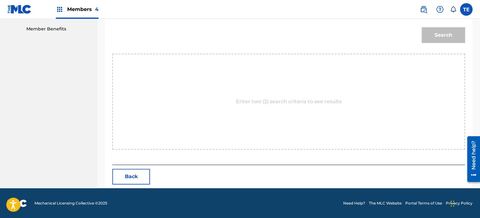
click at [124, 171] on button "Back" at bounding box center [131, 177] width 38 height 16
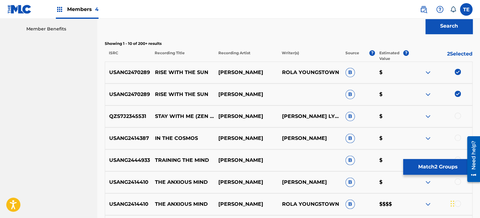
click at [419, 169] on button "Match 2 Groups" at bounding box center [437, 167] width 69 height 16
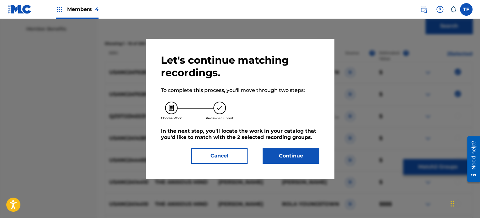
click at [299, 148] on button "Continue" at bounding box center [290, 156] width 56 height 16
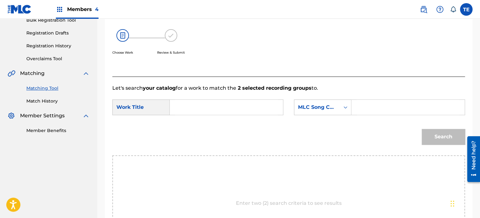
scroll to position [137, 0]
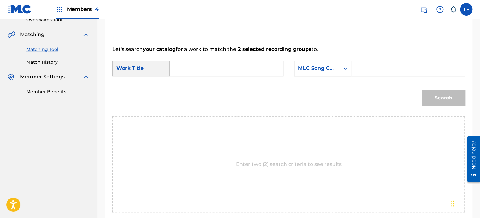
click at [194, 65] on input "Search Form" at bounding box center [226, 68] width 103 height 15
paste input "RN7JAD"
type input "RN7JAD"
click at [183, 64] on input "RN7JAD" at bounding box center [226, 68] width 103 height 15
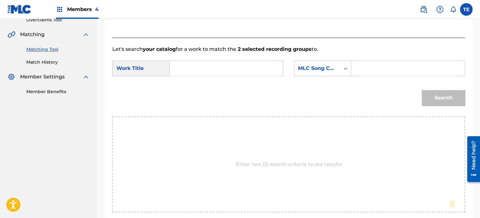
click at [375, 75] on input "Search Form" at bounding box center [408, 68] width 103 height 15
paste input "RN7JAD"
type input "RN7JAD"
click at [225, 70] on input "Search Form" at bounding box center [226, 68] width 103 height 15
click at [187, 73] on input "Search Form" at bounding box center [226, 68] width 103 height 15
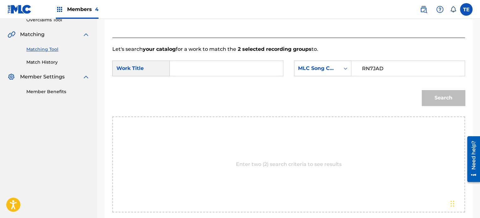
paste input "Rise with the Sun"
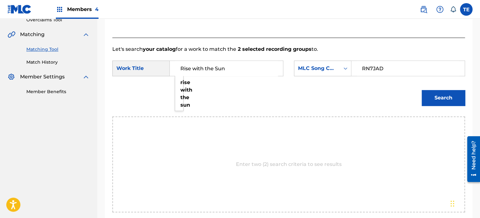
type input "Rise with the Sun"
click at [444, 95] on button "Search" at bounding box center [442, 98] width 43 height 16
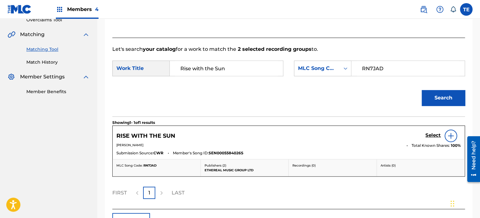
click at [440, 136] on div "Select" at bounding box center [442, 136] width 35 height 13
click at [438, 134] on h5 "Select" at bounding box center [432, 135] width 15 height 6
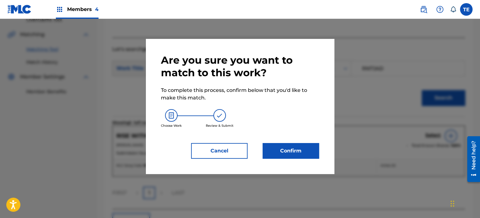
click at [281, 147] on button "Confirm" at bounding box center [290, 151] width 56 height 16
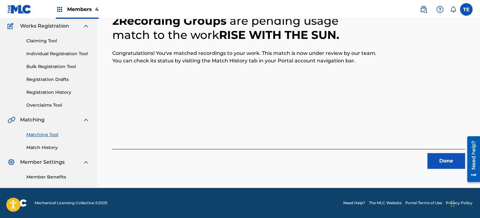
scroll to position [51, 0]
click at [442, 168] on button "Done" at bounding box center [446, 161] width 38 height 16
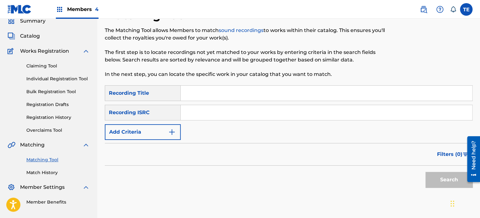
scroll to position [0, 0]
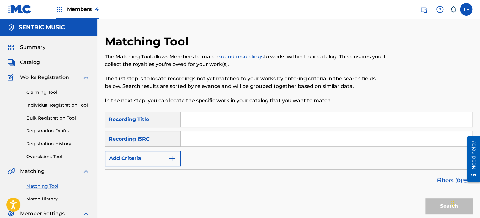
click at [210, 124] on input "Search Form" at bounding box center [326, 119] width 291 height 15
paste input "Safe Haven"
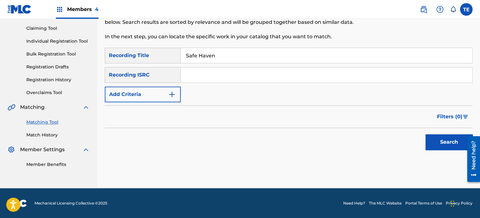
scroll to position [64, 0]
type input "Safe Haven"
click at [155, 84] on div "SearchWithCriteria1097b7f5-52ba-4681-aee7-b3887c83ae3f Recording Title Safe Hav…" at bounding box center [289, 75] width 368 height 55
click at [158, 91] on button "Add Criteria" at bounding box center [143, 95] width 76 height 16
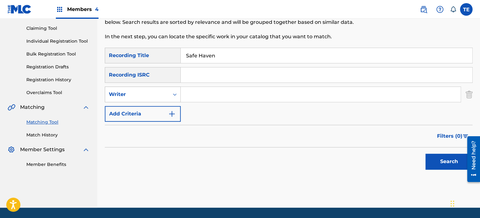
click at [171, 93] on div "Search Form" at bounding box center [174, 94] width 11 height 11
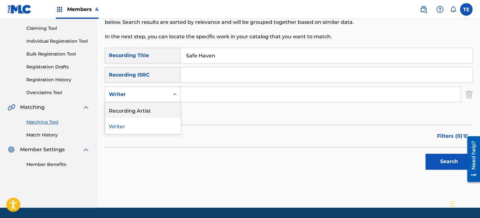
click at [151, 107] on div "Recording Artist" at bounding box center [142, 110] width 75 height 16
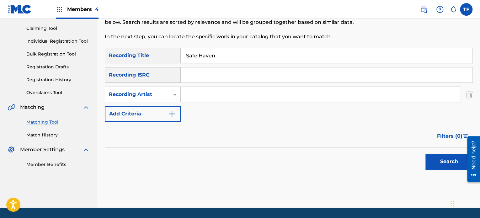
paste input "Friede"
type input "Friede"
click at [460, 164] on button "Search" at bounding box center [448, 162] width 47 height 16
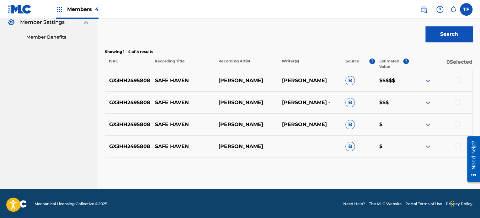
scroll to position [192, 0]
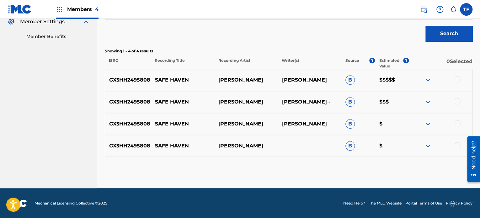
click at [458, 76] on div at bounding box center [457, 79] width 6 height 6
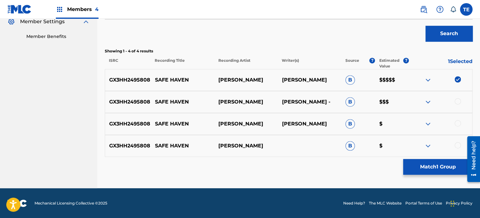
click at [455, 101] on div at bounding box center [457, 101] width 6 height 6
click at [456, 124] on div at bounding box center [457, 123] width 6 height 6
click at [458, 145] on div at bounding box center [457, 145] width 6 height 6
click at [173, 81] on p "SAFE HAVEN" at bounding box center [182, 80] width 63 height 8
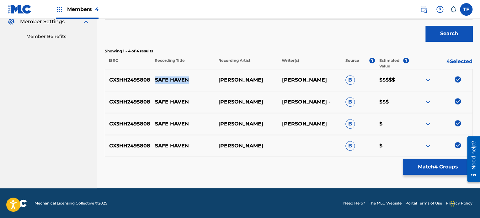
click at [173, 81] on p "SAFE HAVEN" at bounding box center [182, 80] width 63 height 8
copy p "SAFE HAVEN"
click at [445, 171] on button "Match 4 Groups" at bounding box center [437, 167] width 69 height 16
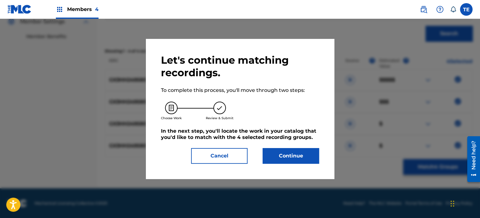
click at [299, 147] on div "Let's continue matching recordings. To complete this process, you'll move throu…" at bounding box center [240, 109] width 158 height 110
click at [289, 156] on button "Continue" at bounding box center [290, 156] width 56 height 16
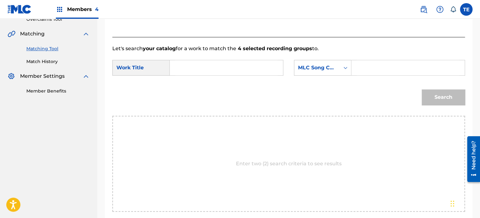
scroll to position [98, 0]
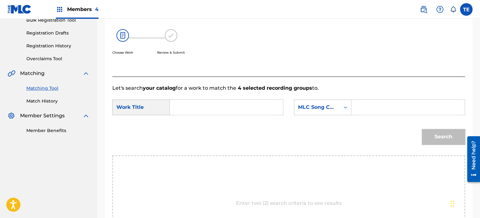
click at [192, 104] on input "Search Form" at bounding box center [226, 107] width 103 height 15
paste input "SAFE HAVEN"
type input "SAFE HAVEN"
click at [357, 107] on input "Search Form" at bounding box center [408, 107] width 103 height 15
paste input "S808BP"
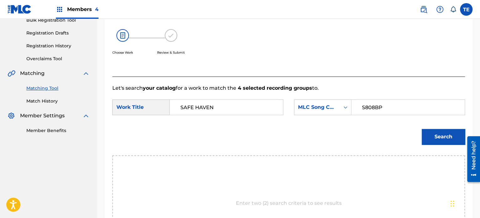
type input "S808BP"
click at [441, 135] on button "Search" at bounding box center [442, 137] width 43 height 16
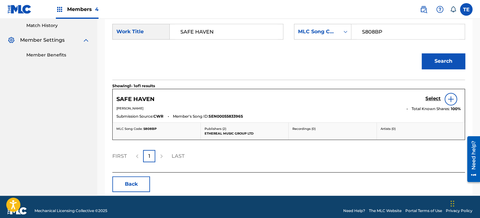
scroll to position [181, 0]
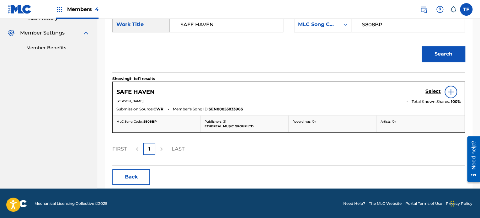
click at [427, 87] on div "Select" at bounding box center [442, 92] width 35 height 13
click at [428, 90] on h5 "Select" at bounding box center [432, 91] width 15 height 6
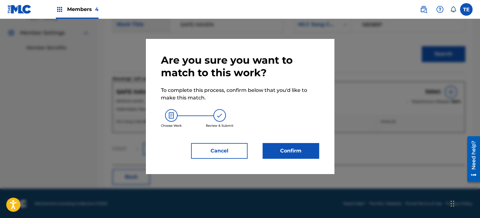
click at [290, 144] on div "Are you sure you want to match to this work? To complete this process, confirm …" at bounding box center [240, 106] width 158 height 105
click at [292, 146] on button "Confirm" at bounding box center [290, 151] width 56 height 16
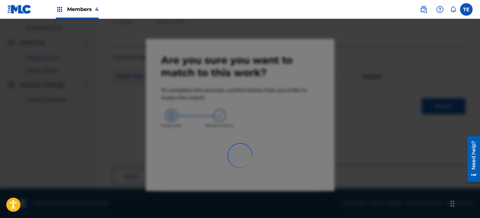
scroll to position [51, 0]
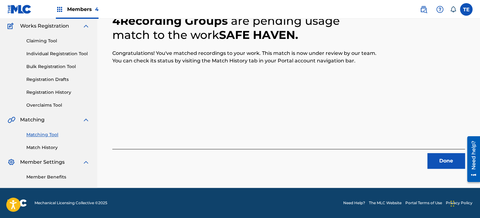
click at [435, 164] on button "Done" at bounding box center [446, 161] width 38 height 16
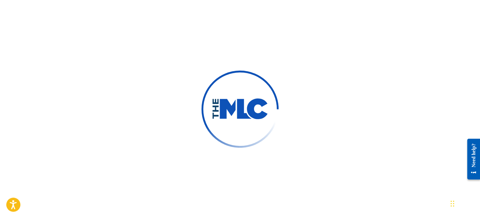
click at [207, 104] on img at bounding box center [239, 109] width 77 height 77
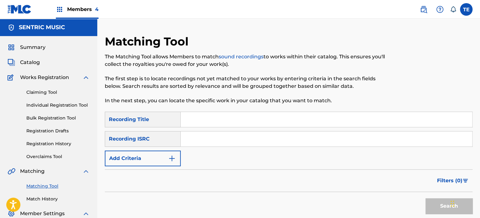
drag, startPoint x: 421, startPoint y: 8, endPoint x: 417, endPoint y: 9, distance: 4.8
click at [421, 8] on img at bounding box center [424, 10] width 8 height 8
